Goal: Task Accomplishment & Management: Use online tool/utility

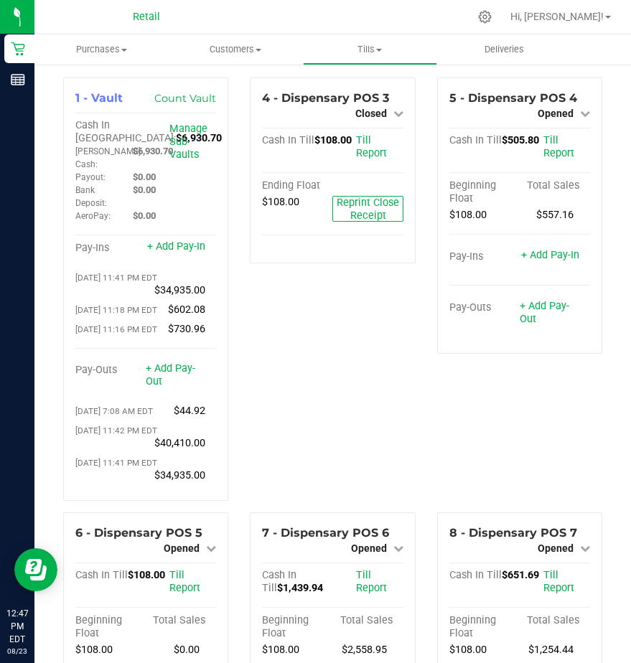
scroll to position [1650, 0]
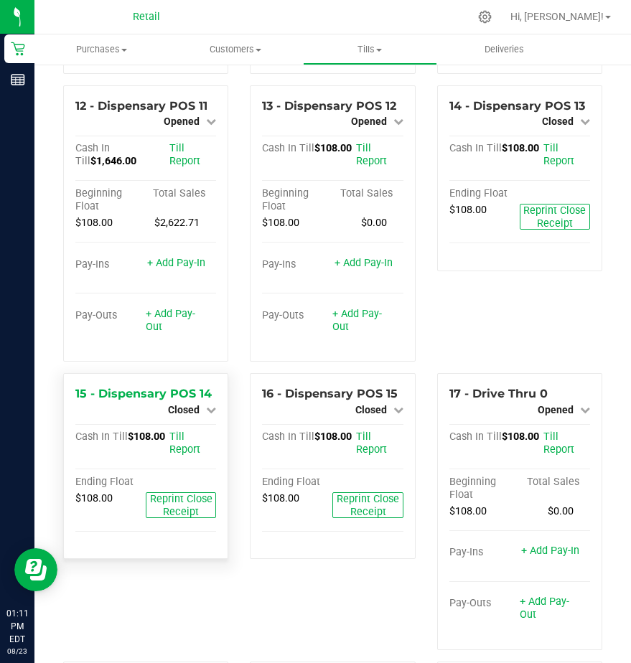
scroll to position [1005, 0]
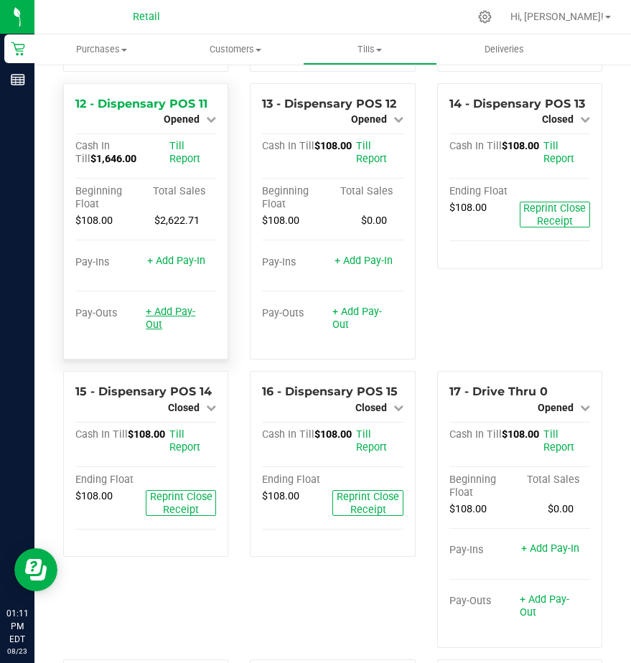
click at [164, 331] on link "+ Add Pay-Out" at bounding box center [171, 318] width 50 height 25
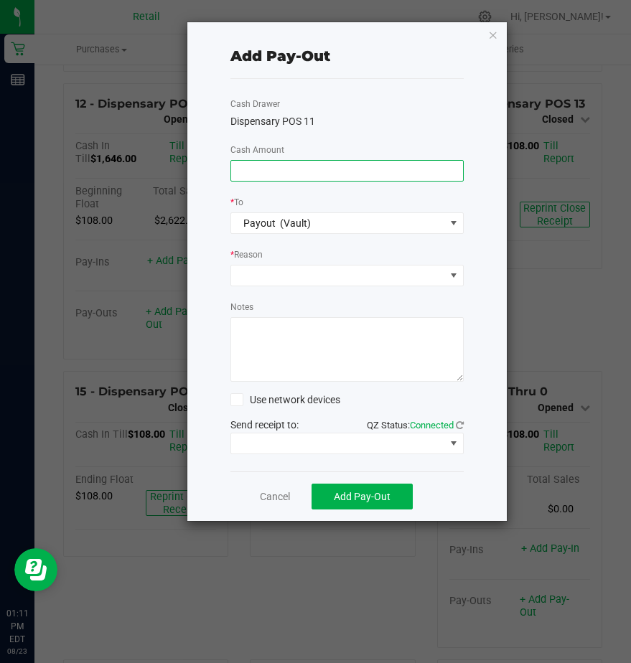
click at [264, 174] on input at bounding box center [347, 171] width 232 height 20
type input "$1,460.00"
click at [263, 278] on span at bounding box center [338, 275] width 214 height 20
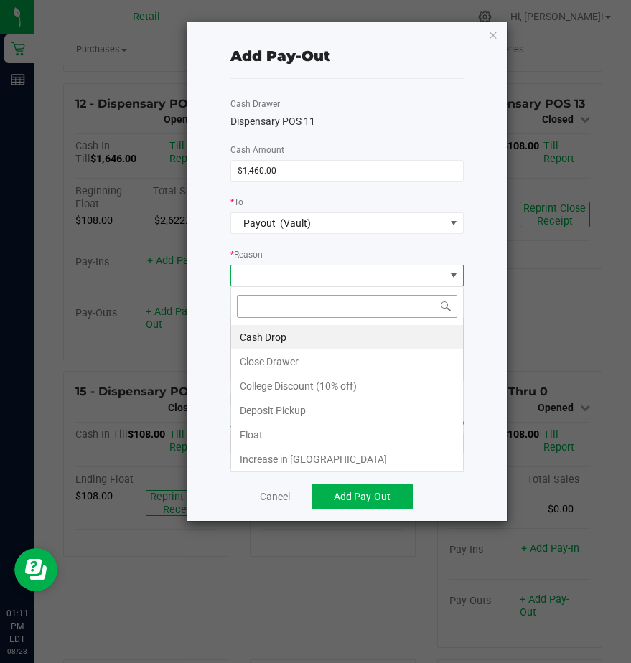
scroll to position [22, 233]
click at [267, 335] on li "Cash Drop" at bounding box center [347, 337] width 232 height 24
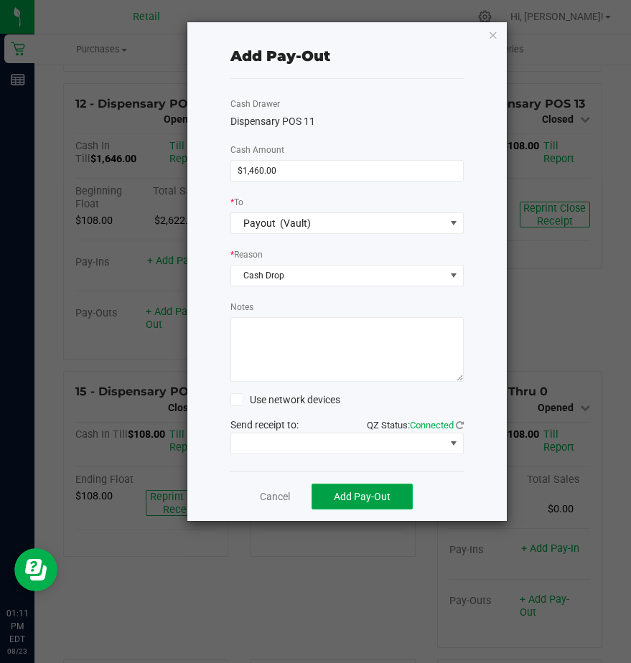
click at [349, 497] on span "Add Pay-Out" at bounding box center [362, 496] width 57 height 11
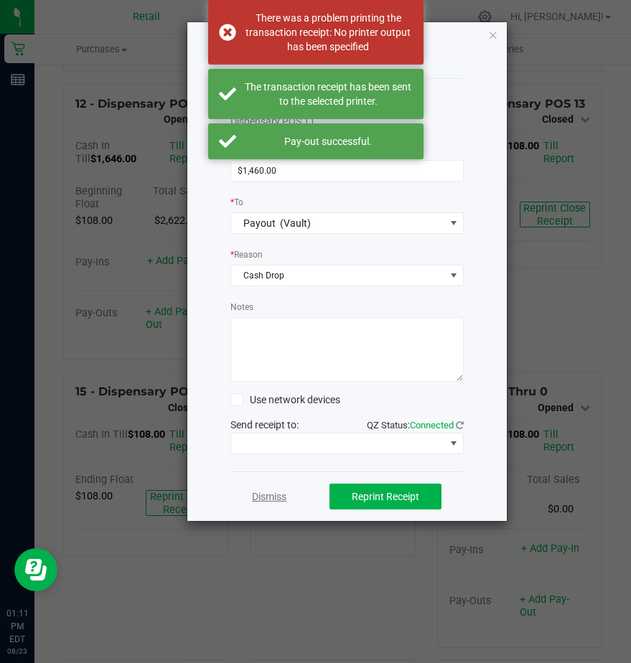
click at [272, 497] on link "Dismiss" at bounding box center [269, 496] width 34 height 15
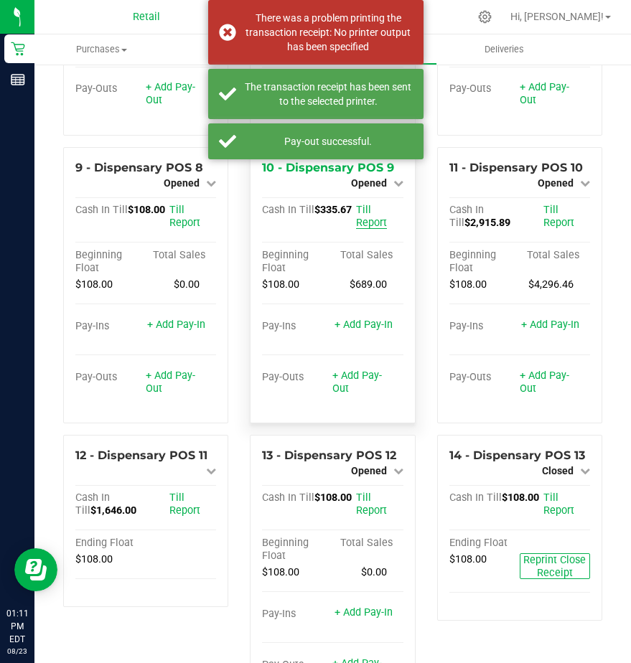
scroll to position [646, 0]
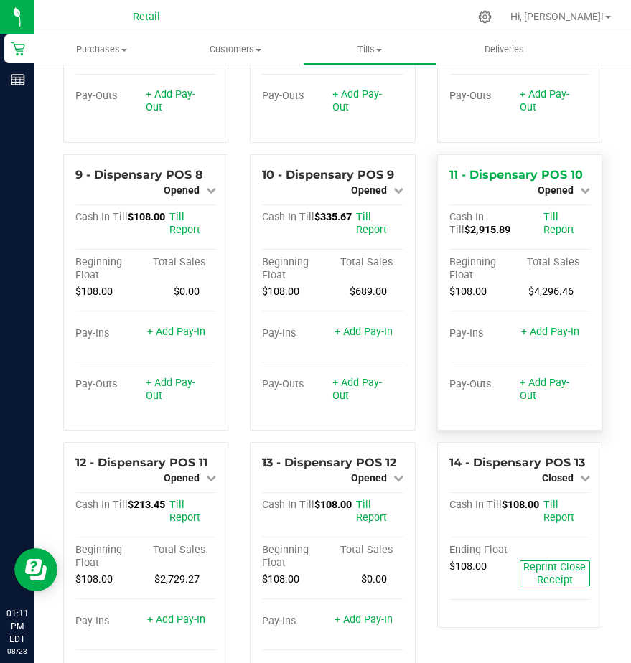
click at [521, 402] on link "+ Add Pay-Out" at bounding box center [544, 389] width 50 height 25
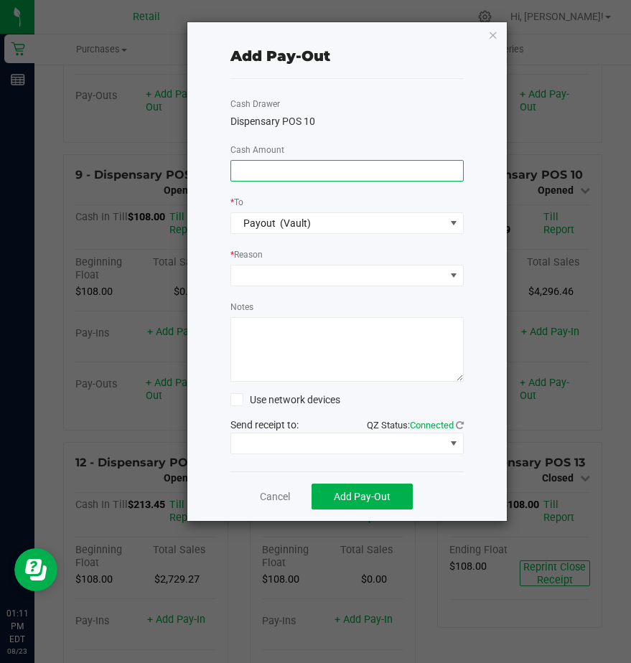
click at [268, 164] on input at bounding box center [347, 171] width 232 height 20
type input "$2,790.00"
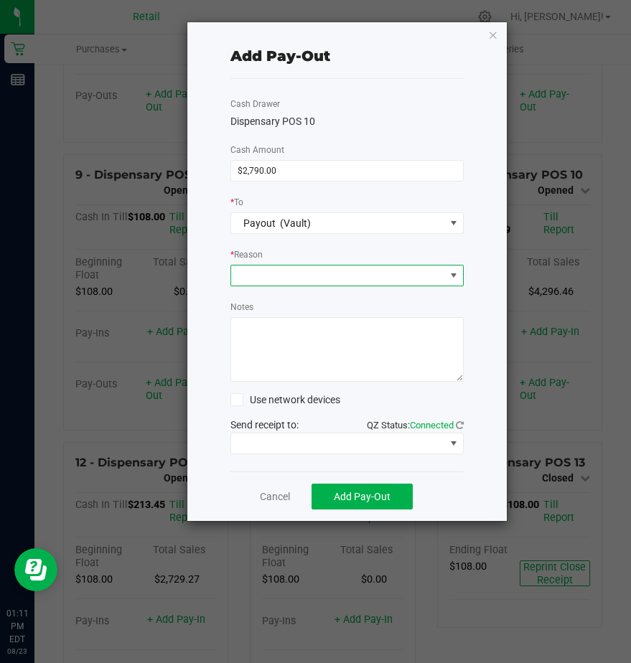
click at [291, 274] on span at bounding box center [338, 275] width 214 height 20
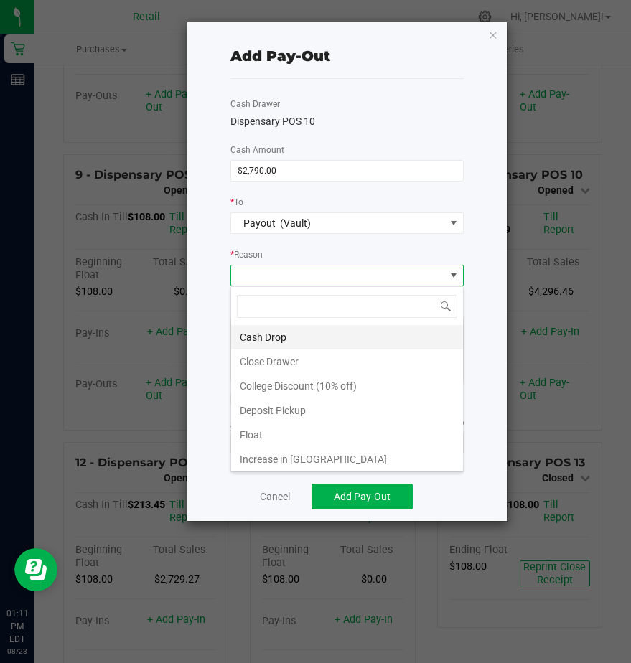
scroll to position [22, 233]
click at [279, 341] on li "Cash Drop" at bounding box center [347, 337] width 232 height 24
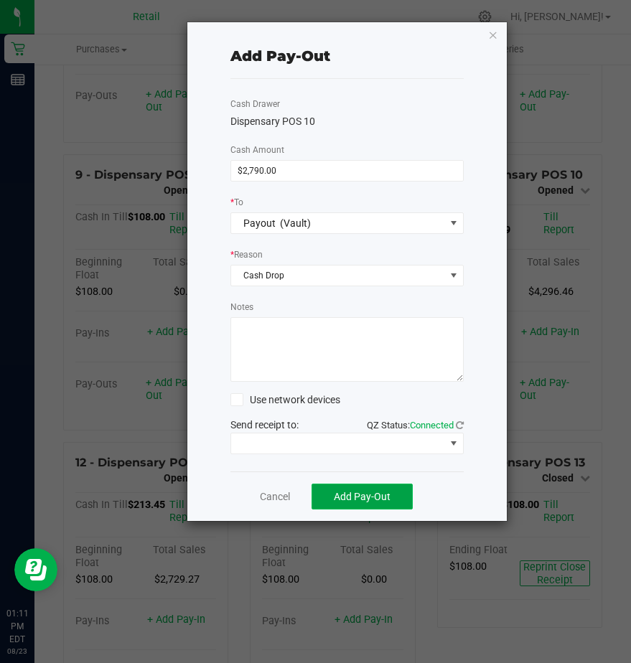
click at [360, 497] on span "Add Pay-Out" at bounding box center [362, 496] width 57 height 11
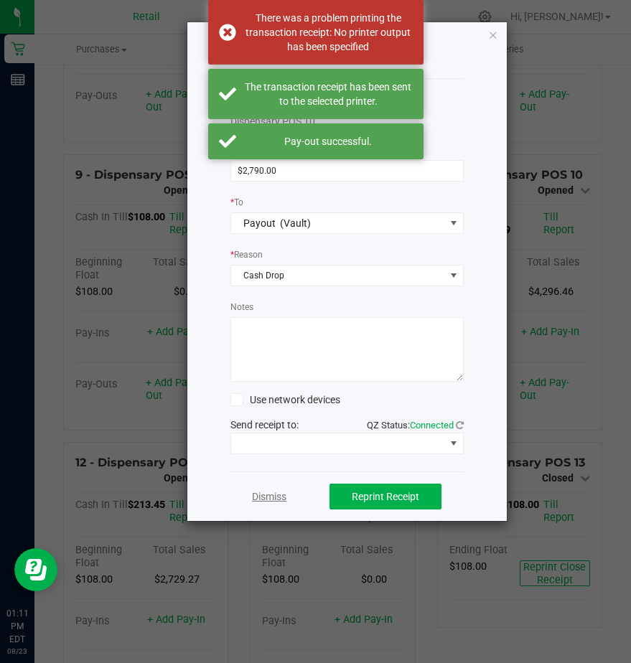
click at [265, 502] on link "Dismiss" at bounding box center [269, 496] width 34 height 15
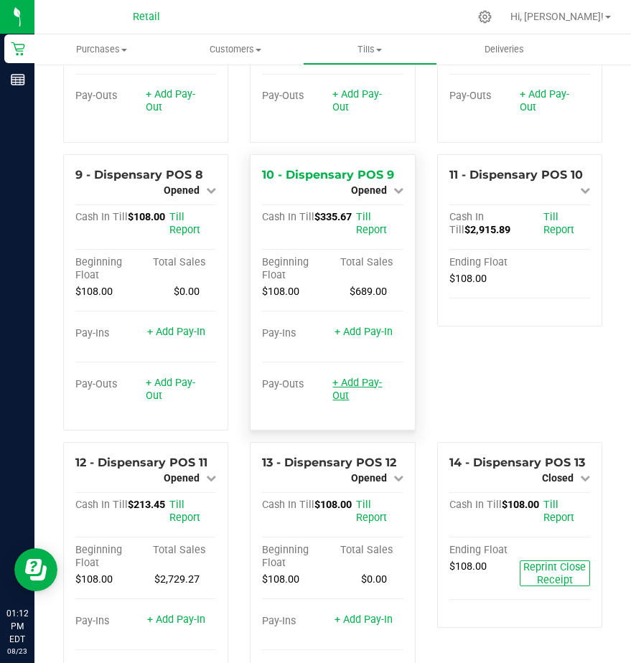
click at [334, 402] on link "+ Add Pay-Out" at bounding box center [357, 389] width 50 height 25
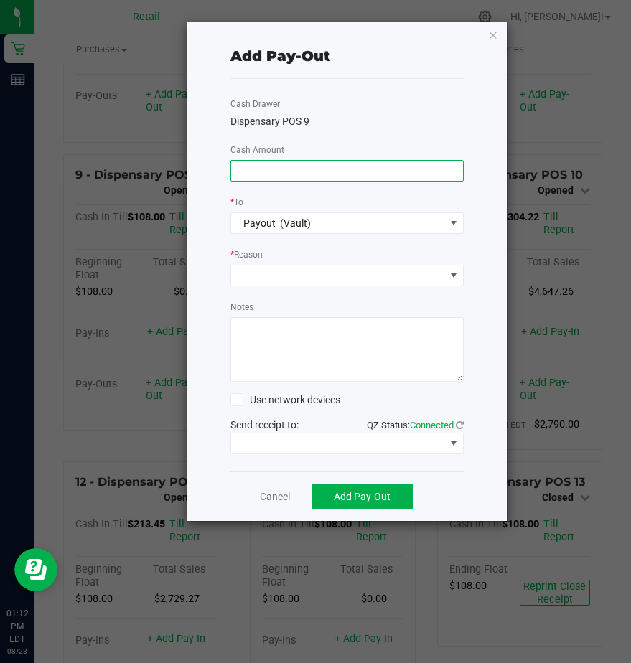
click at [264, 164] on input at bounding box center [347, 171] width 232 height 20
type input "$285.00"
click at [281, 276] on span at bounding box center [338, 275] width 214 height 20
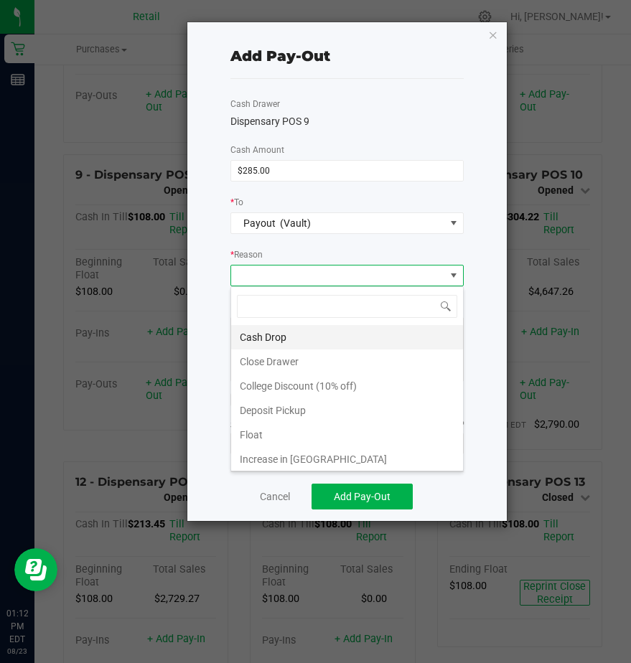
click at [259, 335] on li "Cash Drop" at bounding box center [347, 337] width 232 height 24
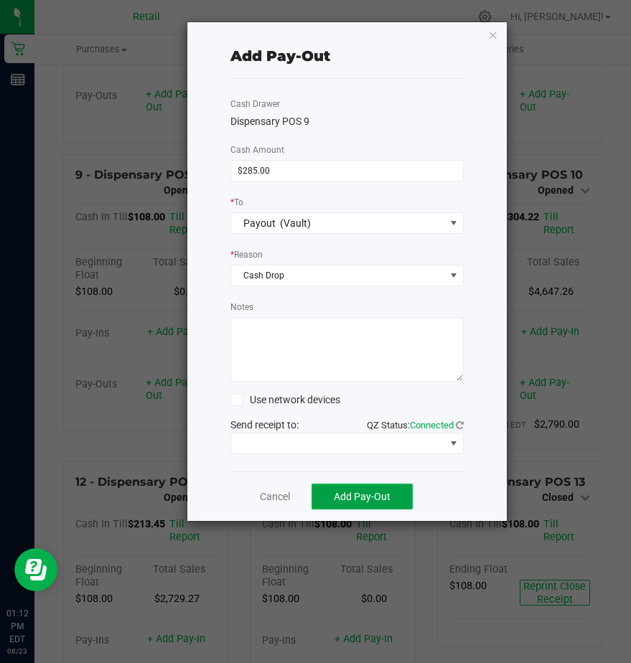
click at [347, 496] on span "Add Pay-Out" at bounding box center [362, 496] width 57 height 11
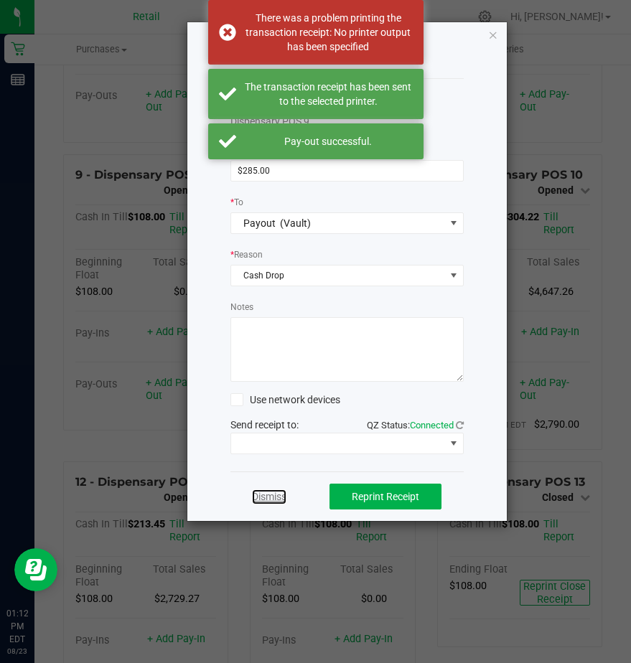
click at [268, 497] on link "Dismiss" at bounding box center [269, 496] width 34 height 15
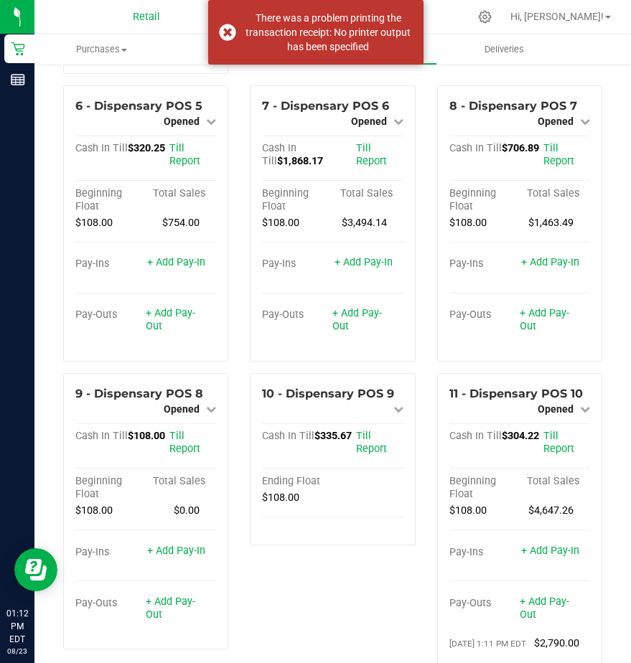
scroll to position [359, 0]
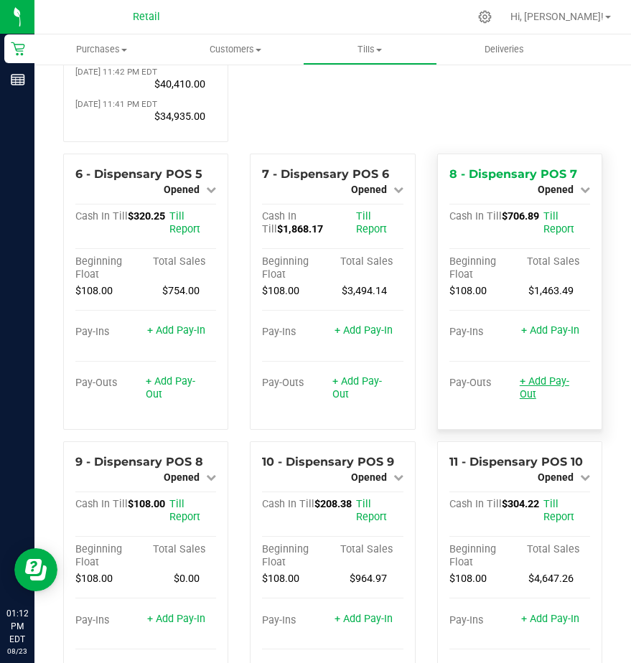
click at [530, 400] on link "+ Add Pay-Out" at bounding box center [544, 387] width 50 height 25
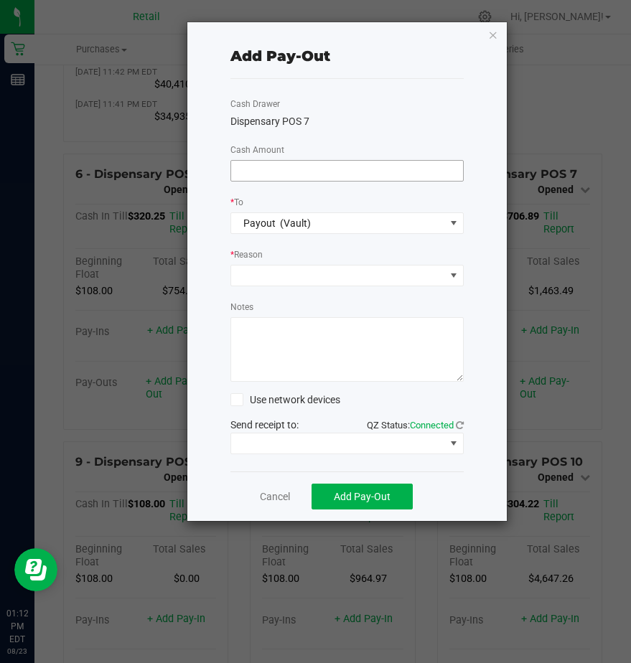
click at [280, 174] on input at bounding box center [347, 171] width 232 height 20
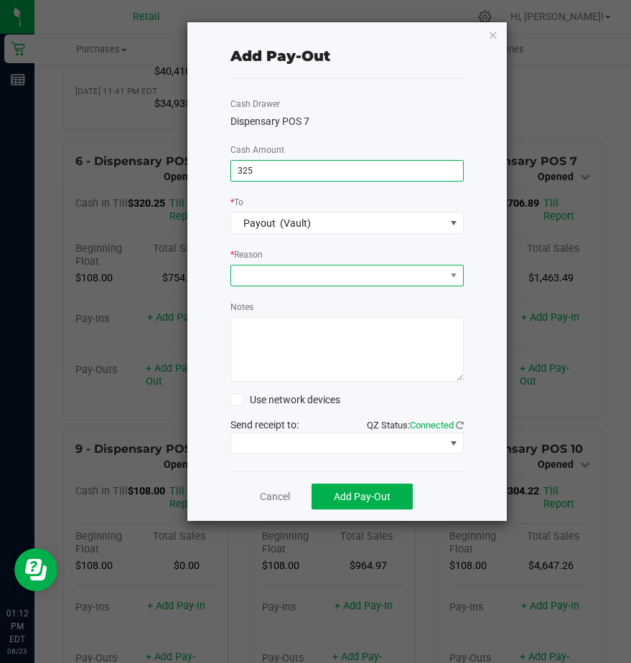
type input "$325.00"
click at [277, 275] on span at bounding box center [338, 275] width 214 height 20
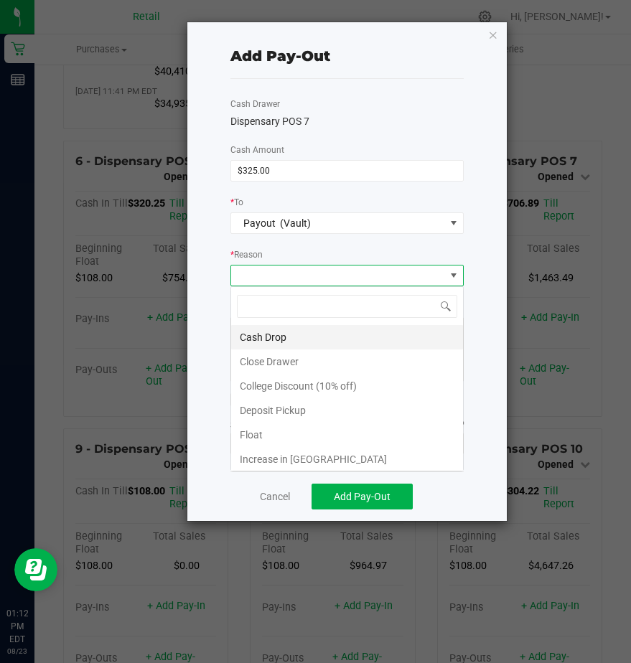
scroll to position [22, 233]
click at [250, 336] on li "Cash Drop" at bounding box center [347, 337] width 232 height 24
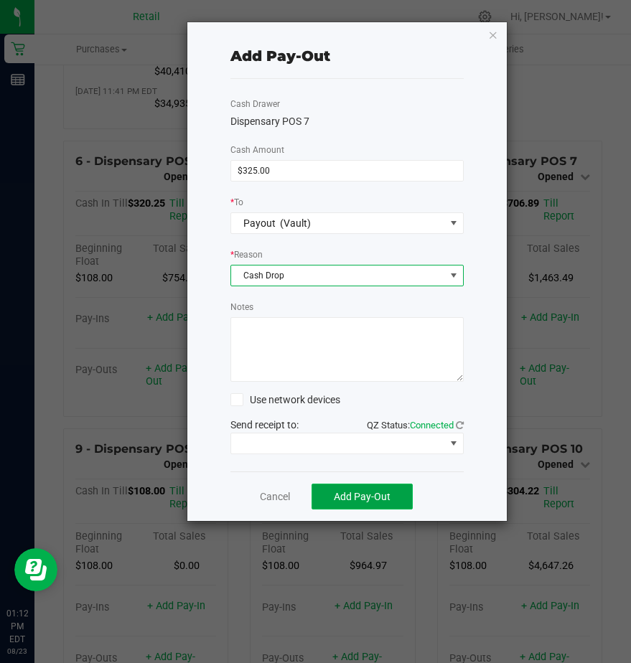
click at [329, 497] on button "Add Pay-Out" at bounding box center [361, 497] width 101 height 26
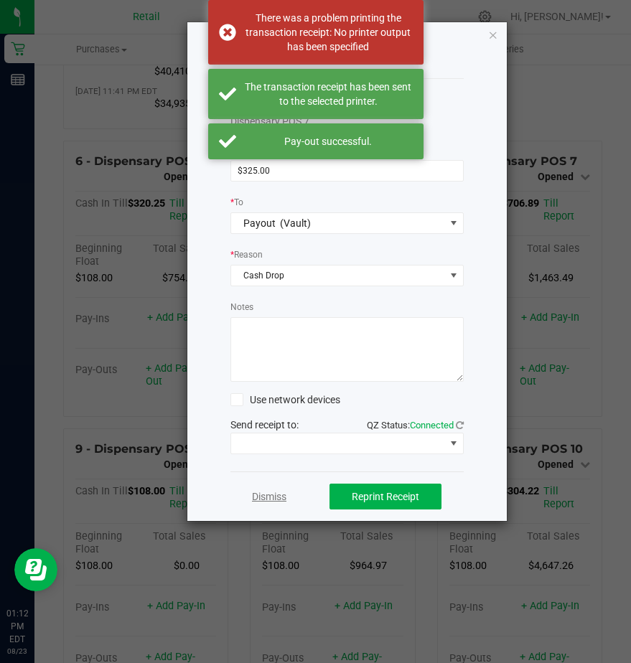
click at [265, 497] on link "Dismiss" at bounding box center [269, 496] width 34 height 15
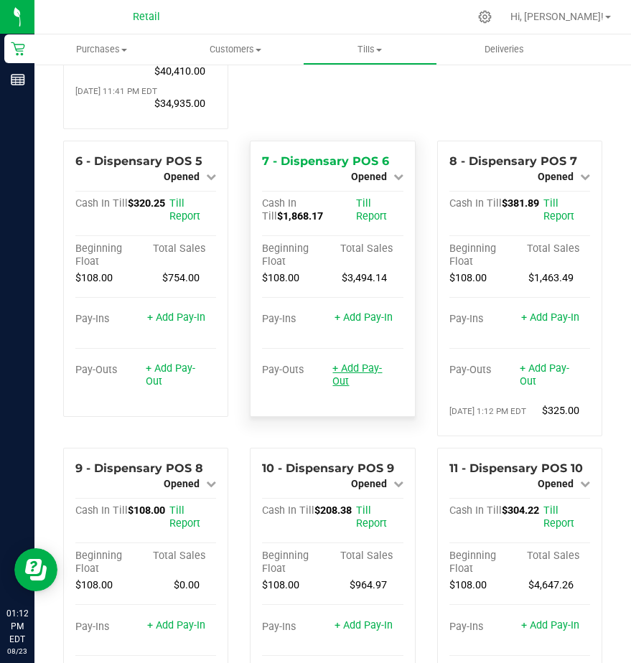
click at [337, 387] on link "+ Add Pay-Out" at bounding box center [357, 374] width 50 height 25
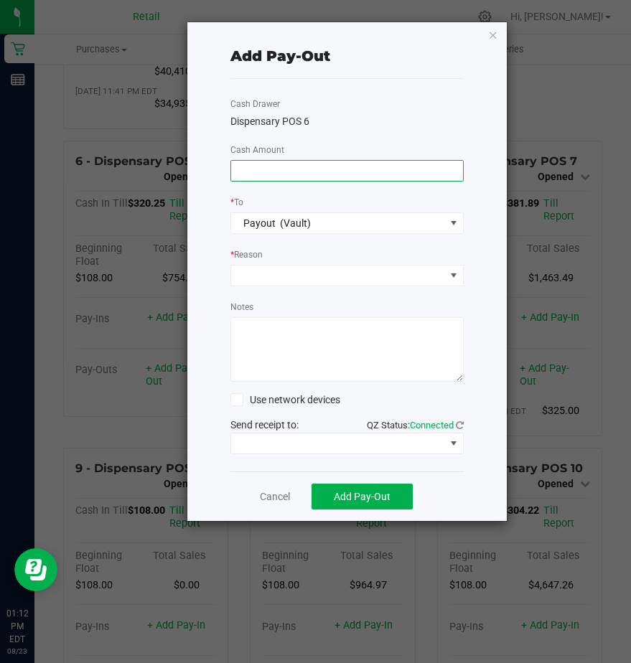
click at [243, 174] on input at bounding box center [347, 171] width 232 height 20
type input "$1,650.00"
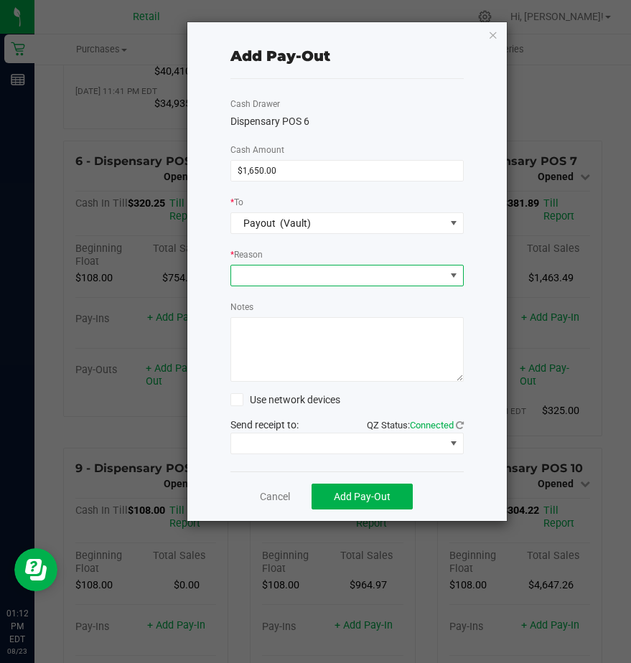
click at [258, 279] on span at bounding box center [338, 275] width 214 height 20
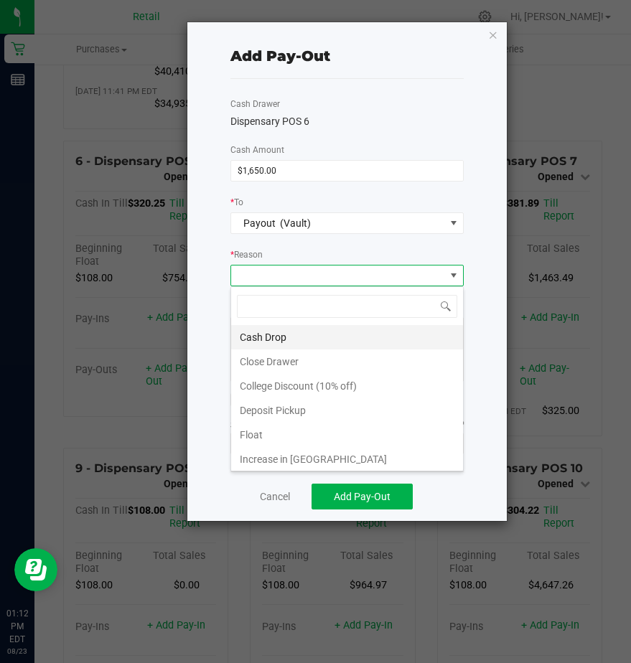
click at [263, 335] on li "Cash Drop" at bounding box center [347, 337] width 232 height 24
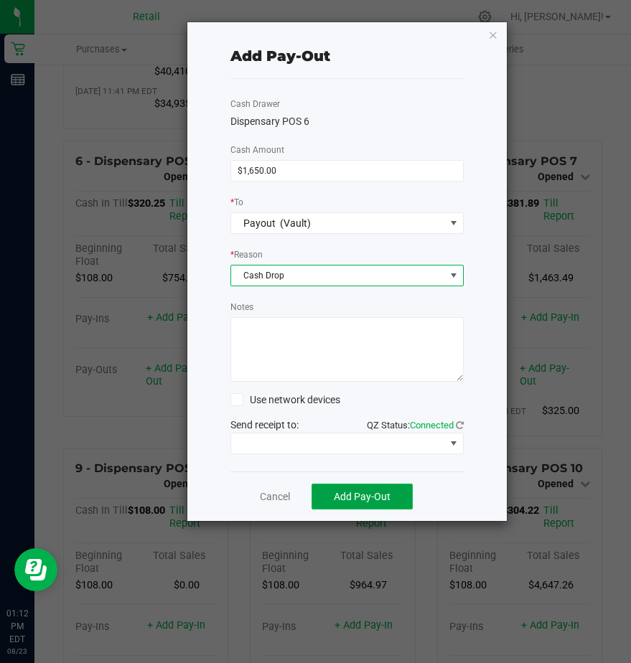
click at [352, 497] on span "Add Pay-Out" at bounding box center [362, 496] width 57 height 11
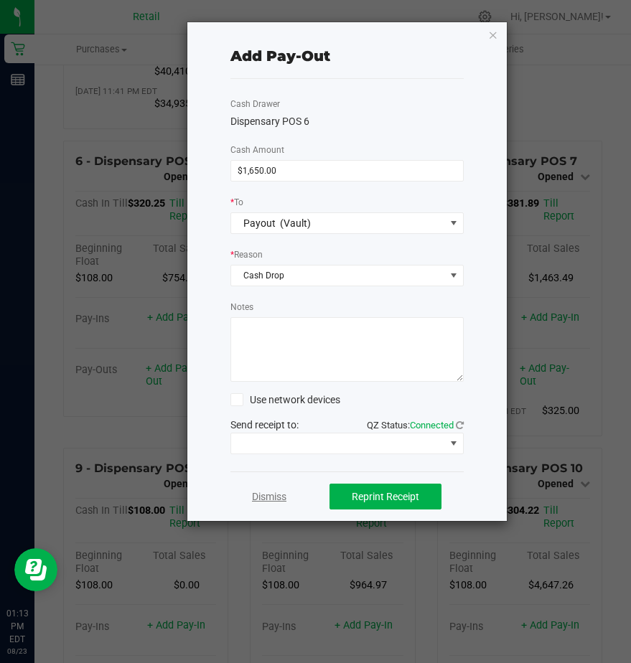
click at [260, 500] on link "Dismiss" at bounding box center [269, 496] width 34 height 15
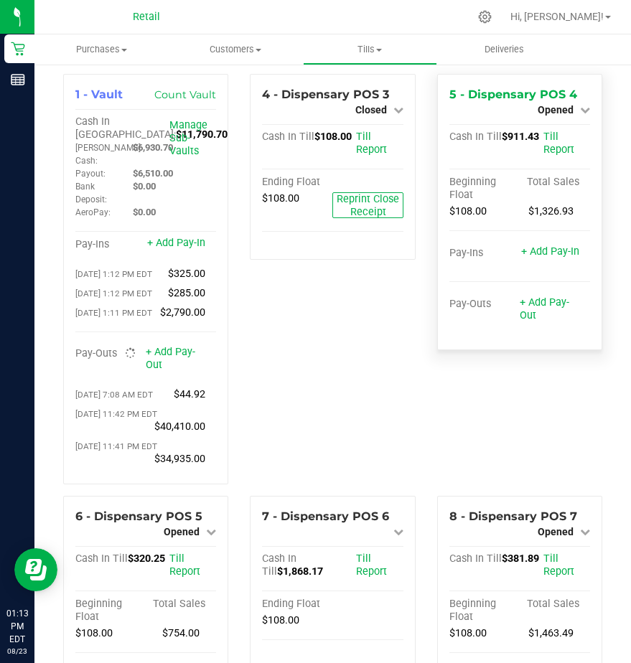
scroll to position [0, 0]
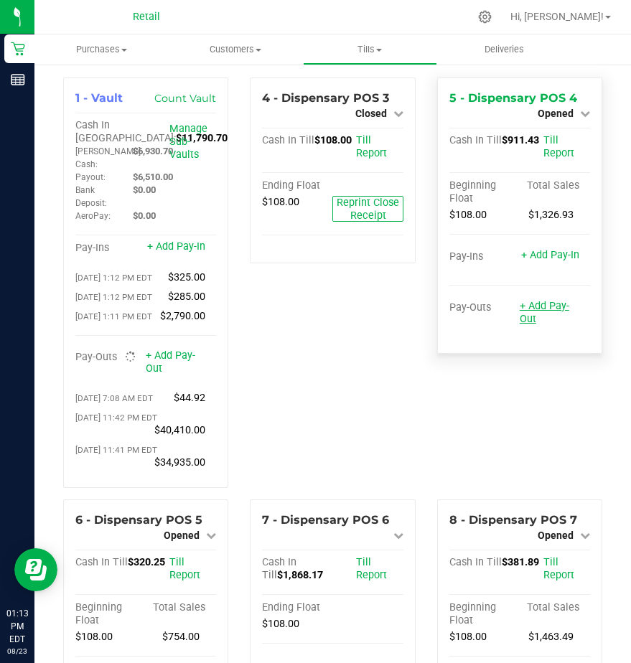
click at [526, 309] on link "+ Add Pay-Out" at bounding box center [544, 312] width 50 height 25
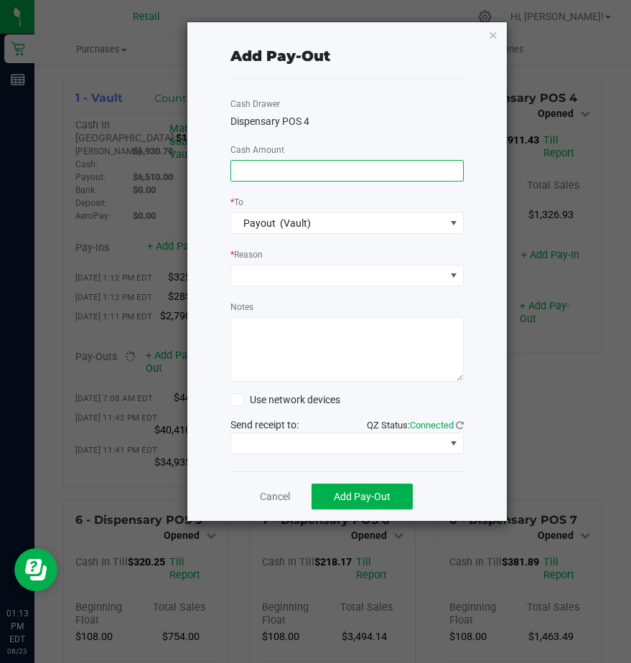
click at [266, 177] on input at bounding box center [347, 171] width 232 height 20
type input "$820.00"
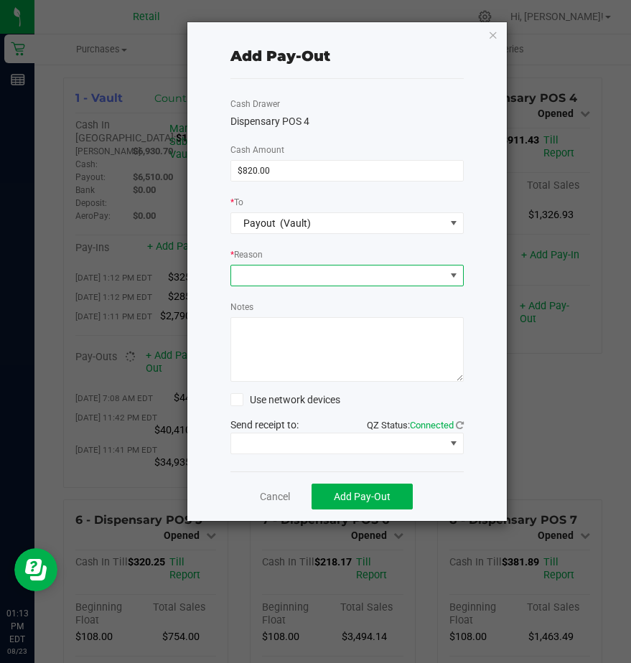
click at [258, 271] on span at bounding box center [338, 275] width 214 height 20
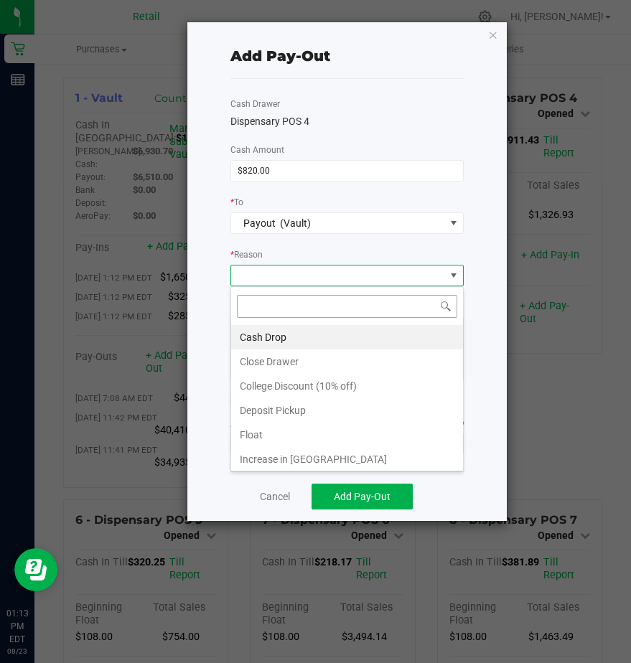
scroll to position [22, 233]
click at [258, 333] on li "Cash Drop" at bounding box center [347, 337] width 232 height 24
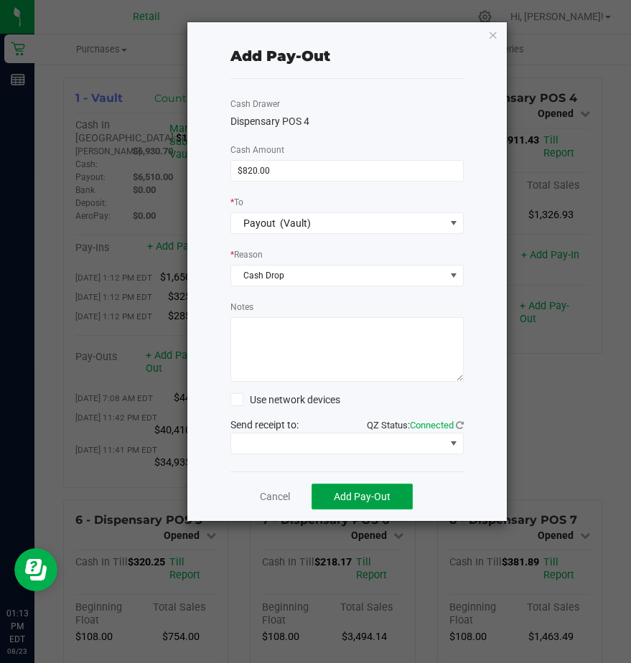
click at [337, 491] on span "Add Pay-Out" at bounding box center [362, 496] width 57 height 11
click at [275, 501] on link "Dismiss" at bounding box center [269, 496] width 34 height 15
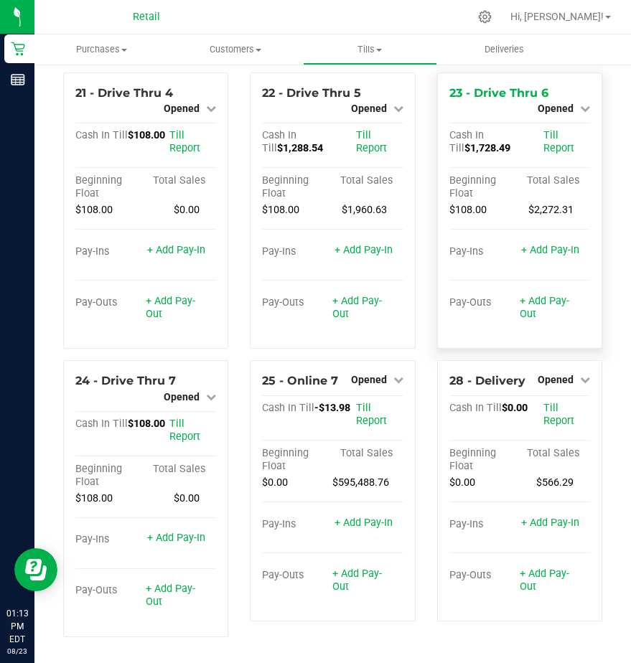
scroll to position [1882, 0]
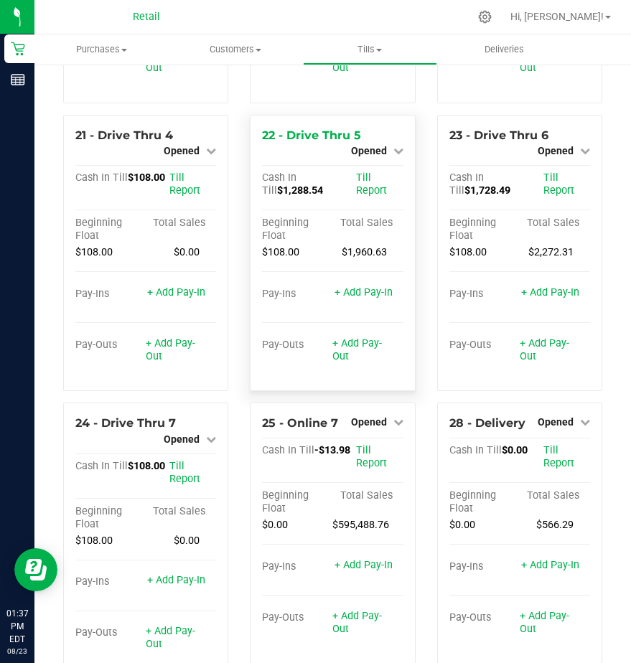
click at [362, 363] on div "+ Add Pay-Out" at bounding box center [362, 341] width 60 height 44
click at [352, 362] on link "+ Add Pay-Out" at bounding box center [357, 349] width 50 height 25
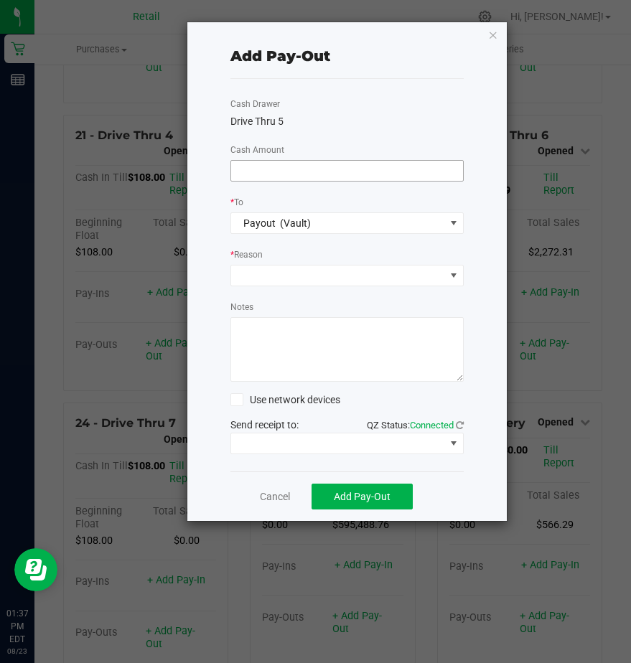
click at [250, 169] on input at bounding box center [347, 171] width 232 height 20
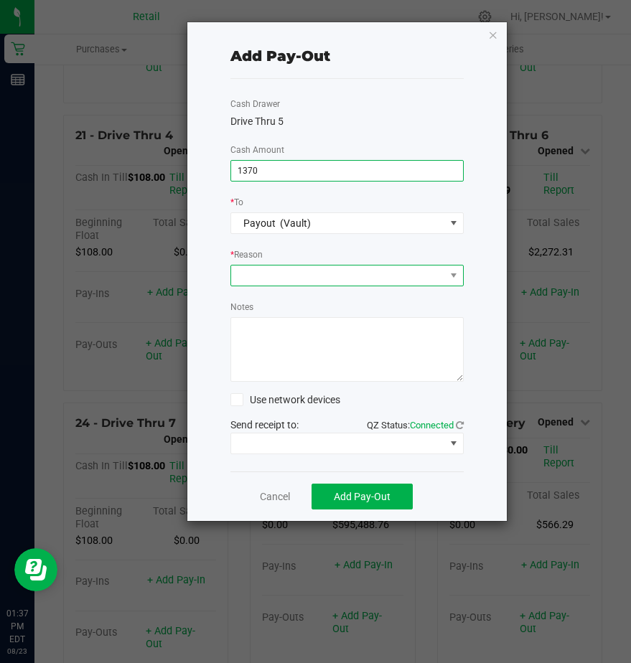
type input "$1,370.00"
click at [266, 281] on span at bounding box center [338, 275] width 214 height 20
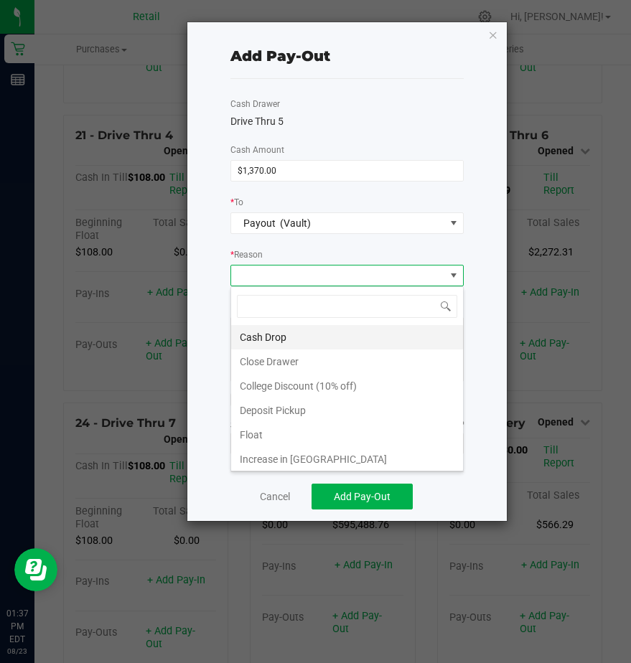
scroll to position [22, 233]
click at [266, 334] on li "Cash Drop" at bounding box center [347, 337] width 232 height 24
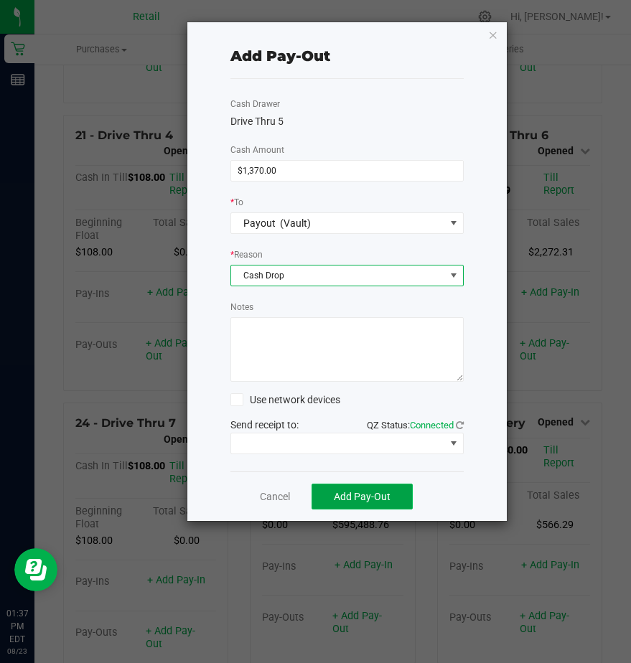
click at [347, 486] on button "Add Pay-Out" at bounding box center [361, 497] width 101 height 26
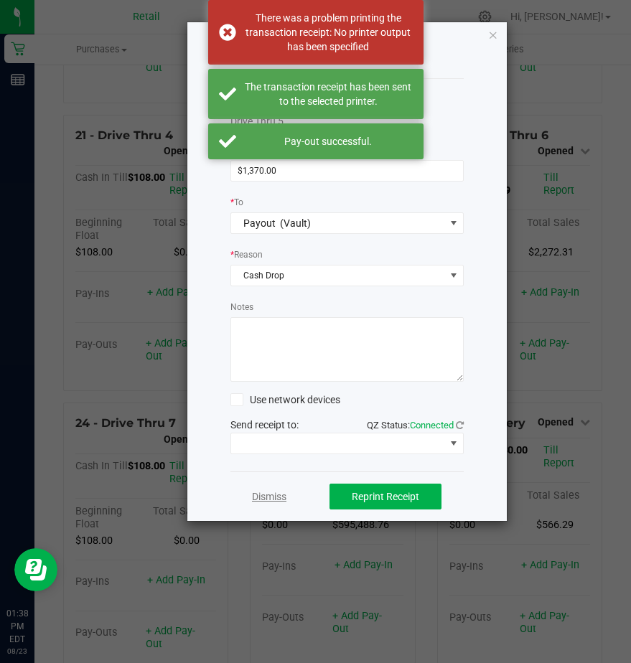
click at [265, 493] on link "Dismiss" at bounding box center [269, 496] width 34 height 15
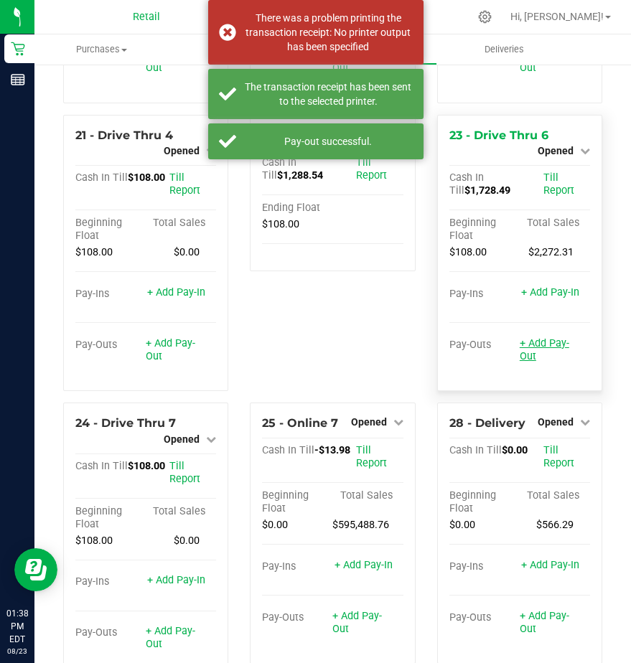
click at [519, 362] on link "+ Add Pay-Out" at bounding box center [544, 349] width 50 height 25
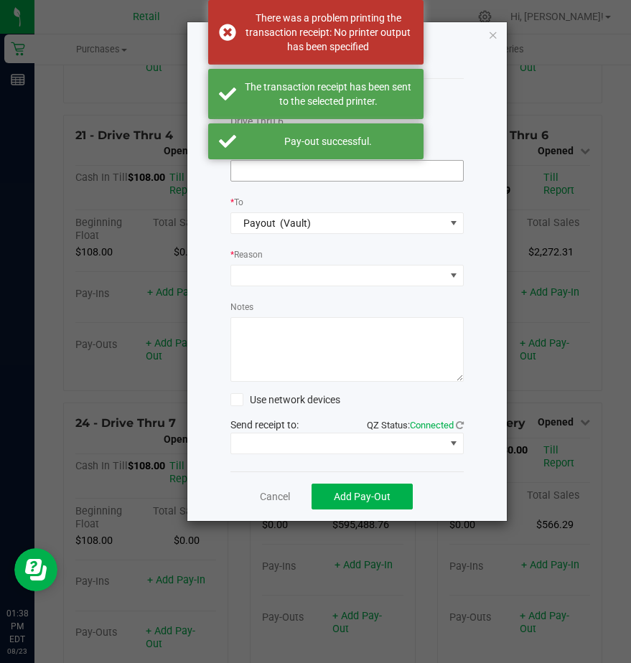
click at [251, 174] on input at bounding box center [347, 171] width 232 height 20
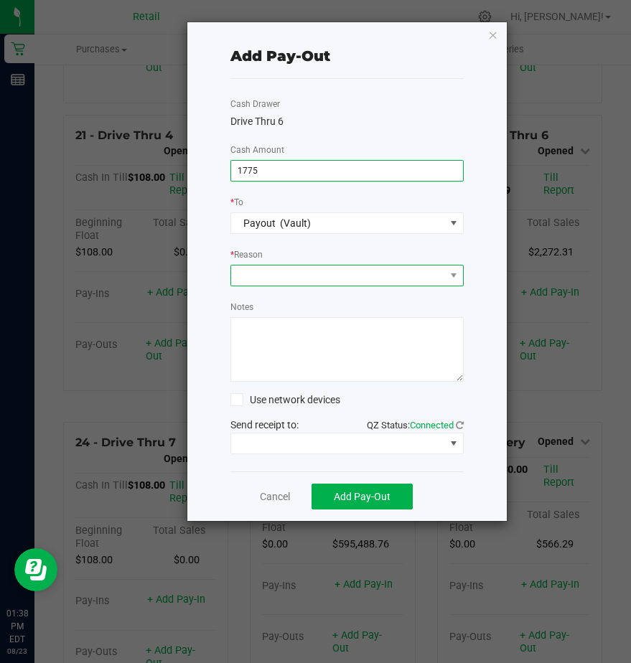
type input "$1,775.00"
click at [256, 279] on span at bounding box center [338, 275] width 214 height 20
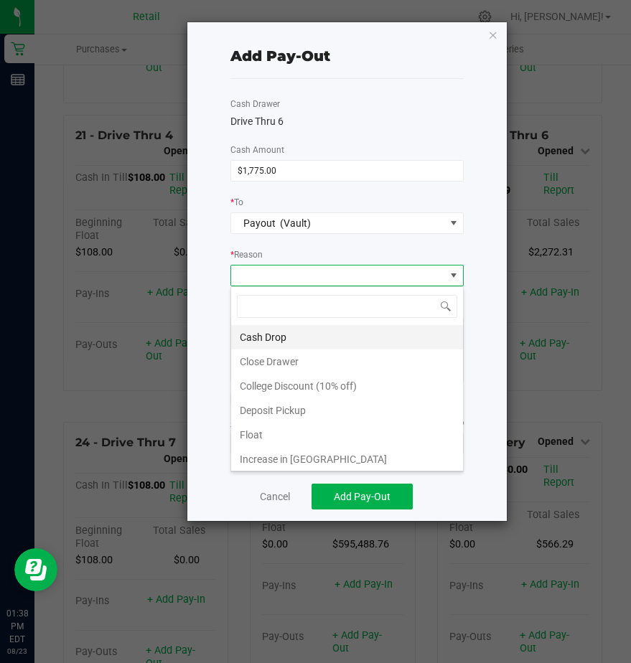
click at [262, 339] on li "Cash Drop" at bounding box center [347, 337] width 232 height 24
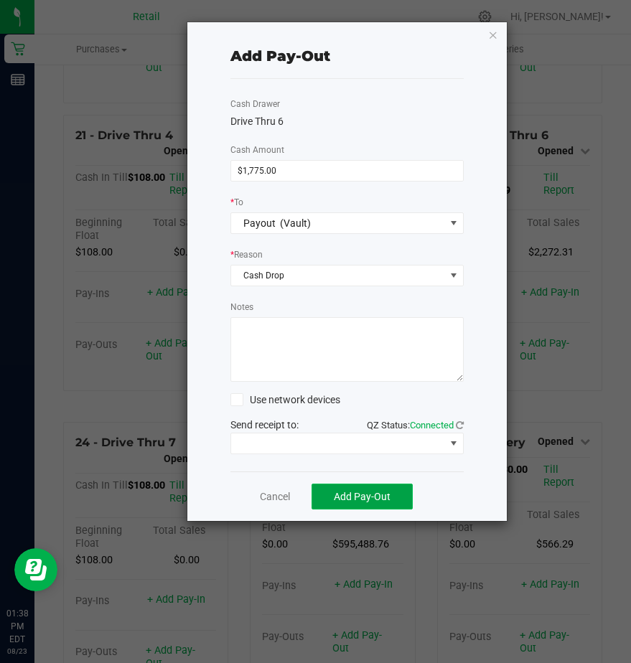
click at [349, 497] on span "Add Pay-Out" at bounding box center [362, 496] width 57 height 11
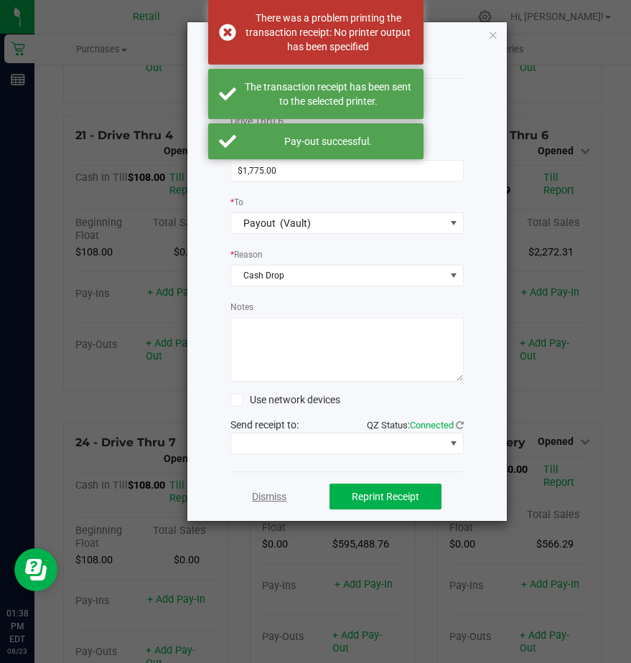
click at [265, 500] on link "Dismiss" at bounding box center [269, 496] width 34 height 15
